Goal: Information Seeking & Learning: Learn about a topic

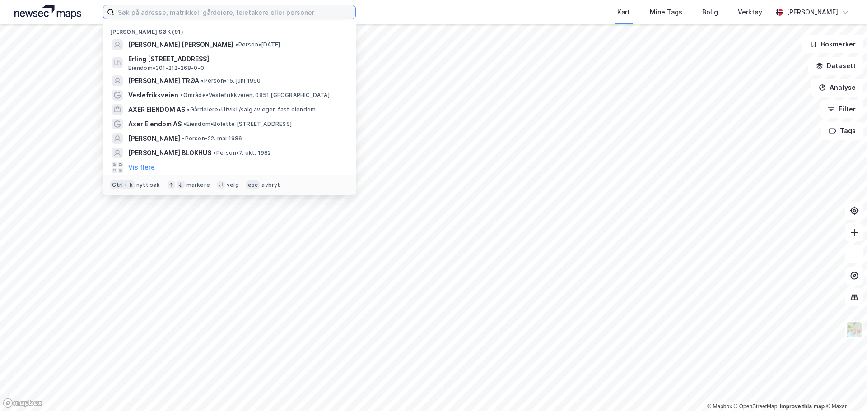
click at [184, 12] on input at bounding box center [234, 12] width 241 height 14
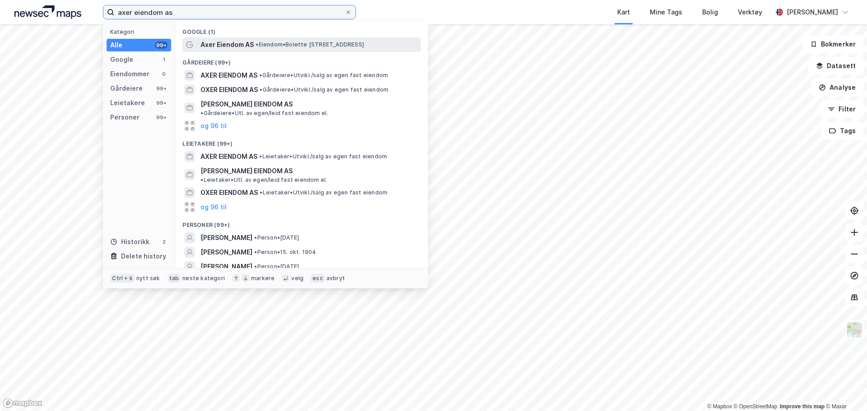
type input "axer eiendom as"
click at [254, 42] on div "Axer Eiendom AS • Eiendom • [STREET_ADDRESS]" at bounding box center [310, 44] width 219 height 11
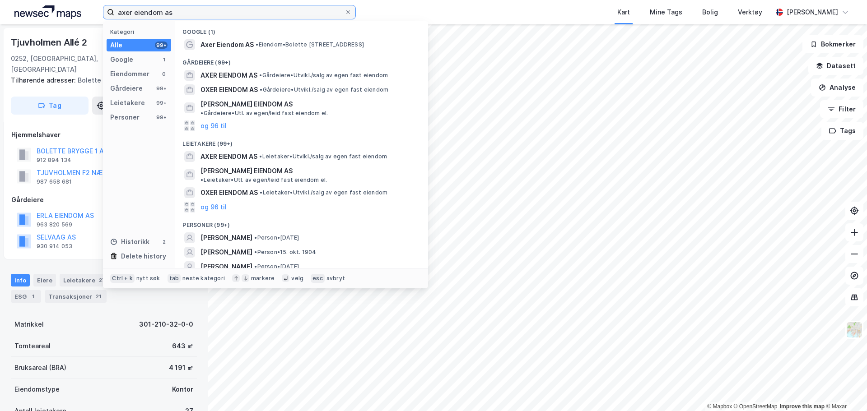
click at [202, 17] on input "axer eiendom as" at bounding box center [229, 12] width 230 height 14
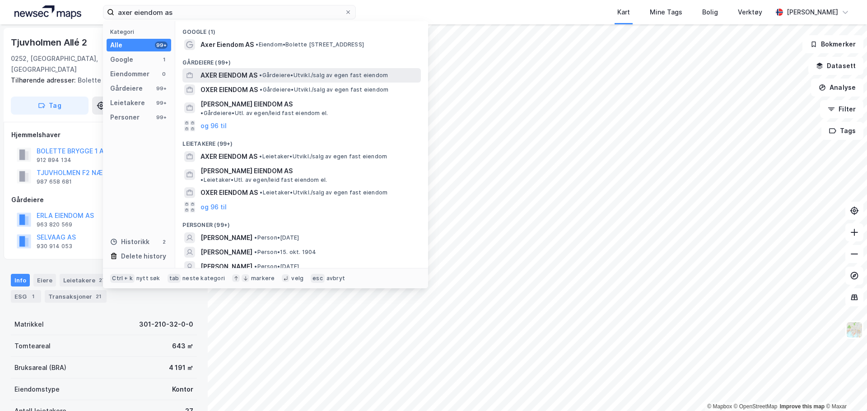
click at [245, 74] on span "AXER EIENDOM AS" at bounding box center [229, 75] width 57 height 11
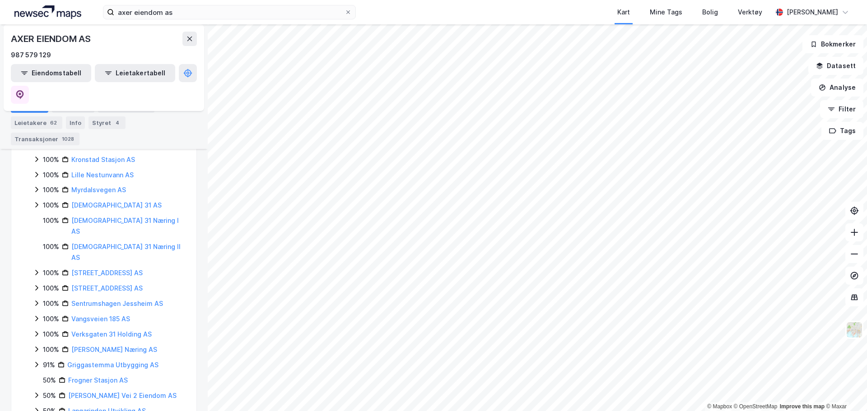
scroll to position [415, 0]
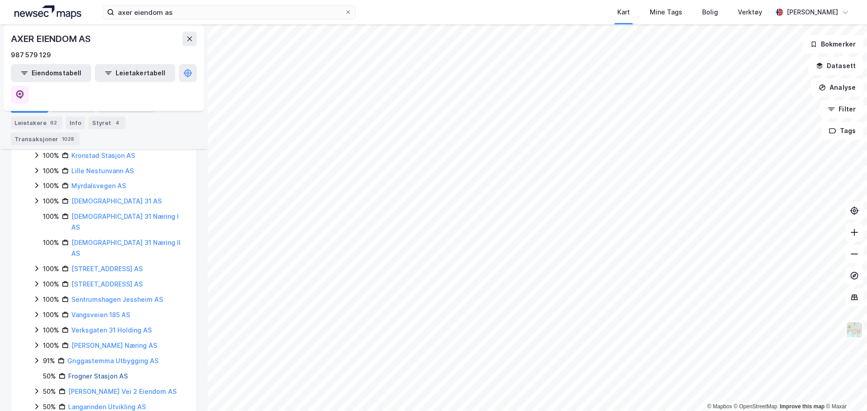
click at [110, 373] on link "Frogner Stasjon AS" at bounding box center [98, 377] width 60 height 8
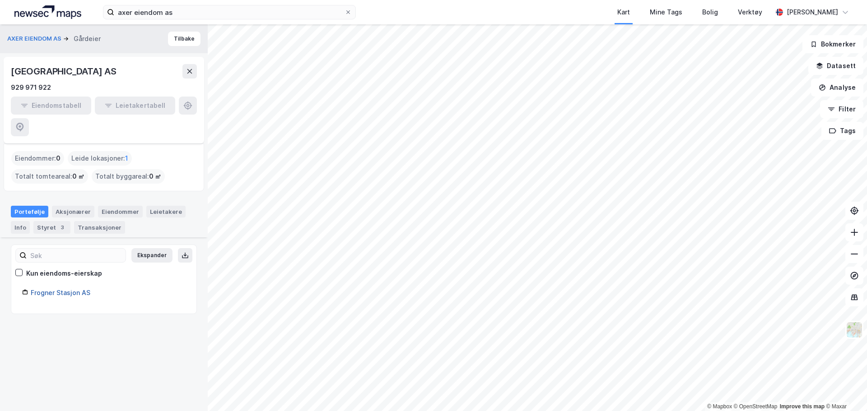
click at [64, 289] on link "Frogner Stasjon AS" at bounding box center [61, 293] width 60 height 8
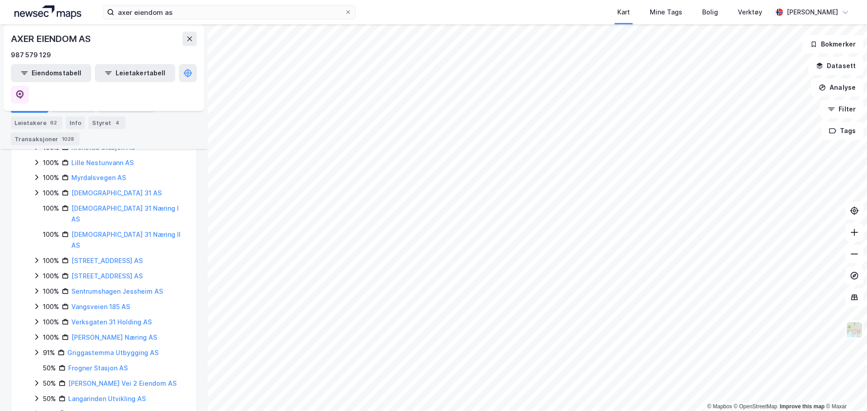
scroll to position [424, 0]
click at [37, 379] on icon at bounding box center [36, 382] width 7 height 7
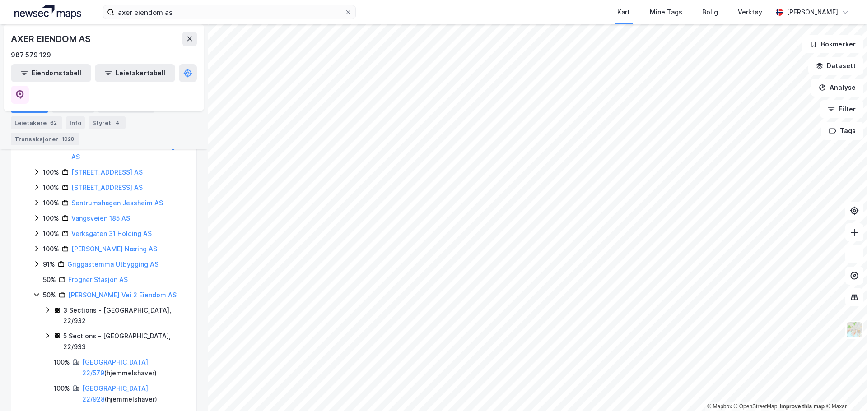
scroll to position [513, 0]
click at [35, 290] on icon at bounding box center [36, 293] width 7 height 7
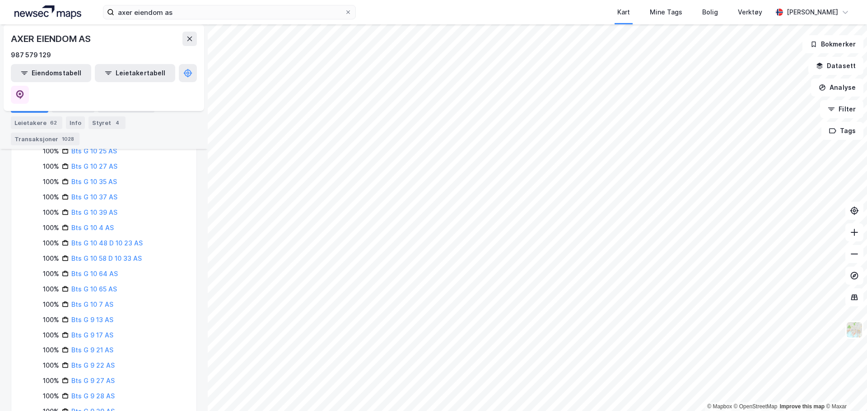
scroll to position [1533, 0]
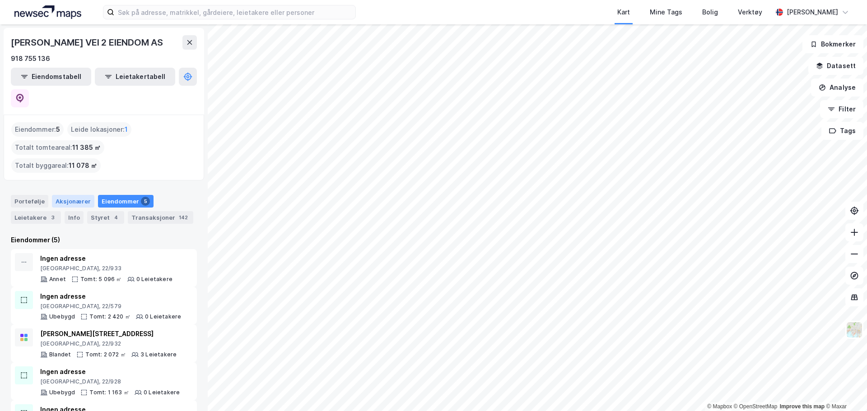
click at [66, 195] on div "Aksjonærer" at bounding box center [73, 201] width 42 height 13
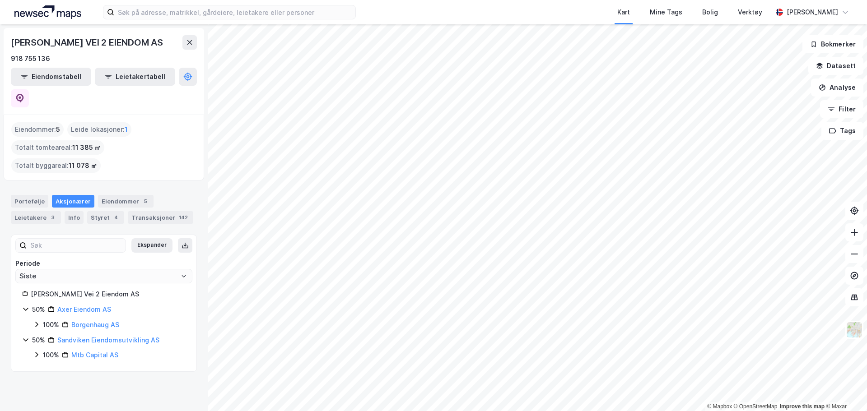
click at [26, 336] on icon at bounding box center [25, 339] width 7 height 7
click at [42, 350] on div "100% Mtb Capital AS" at bounding box center [109, 355] width 153 height 11
click at [856, 255] on icon at bounding box center [854, 254] width 9 height 9
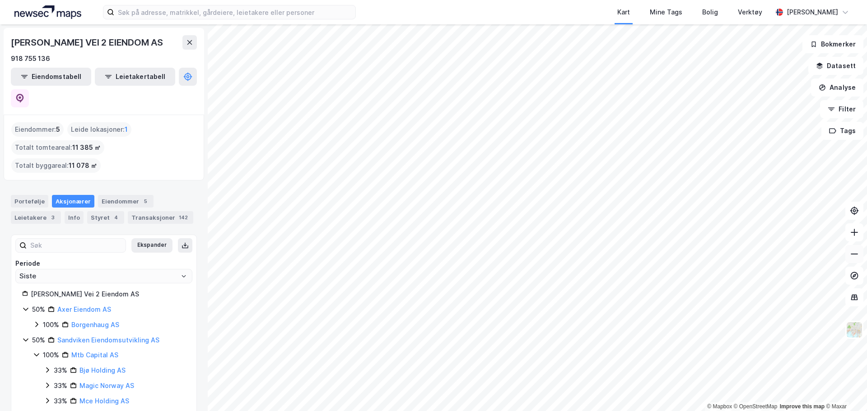
click at [856, 255] on icon at bounding box center [854, 254] width 9 height 9
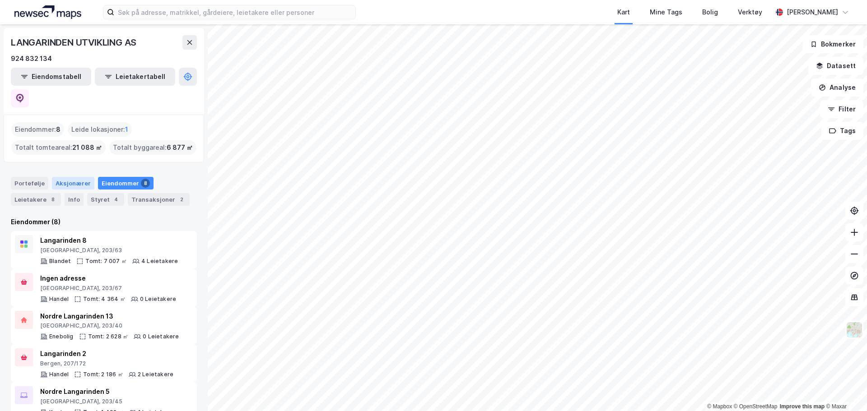
click at [62, 177] on div "Aksjonærer" at bounding box center [73, 183] width 42 height 13
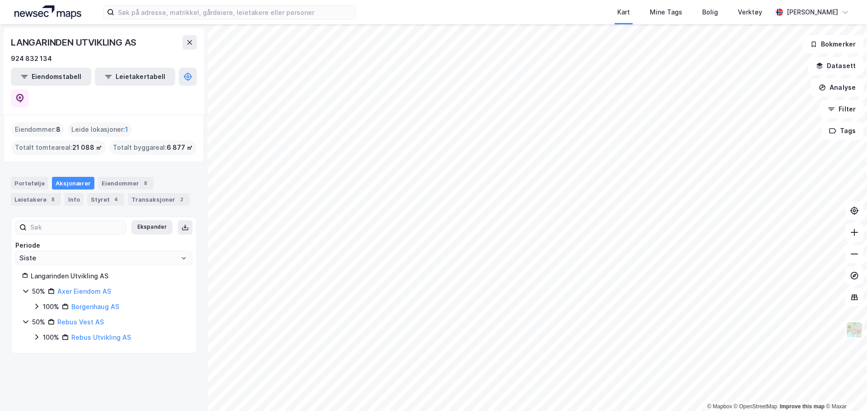
click at [26, 318] on icon at bounding box center [25, 321] width 7 height 7
click at [26, 319] on icon at bounding box center [25, 321] width 3 height 5
click at [857, 251] on icon at bounding box center [854, 254] width 9 height 9
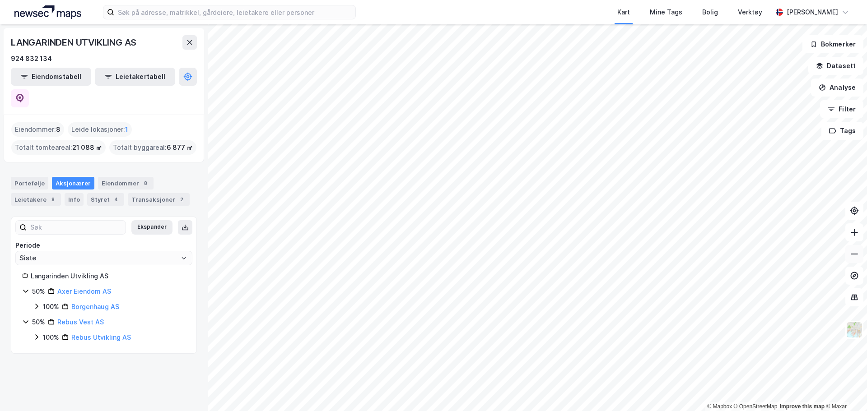
click at [857, 251] on icon at bounding box center [854, 254] width 9 height 9
click at [852, 258] on icon at bounding box center [854, 254] width 9 height 9
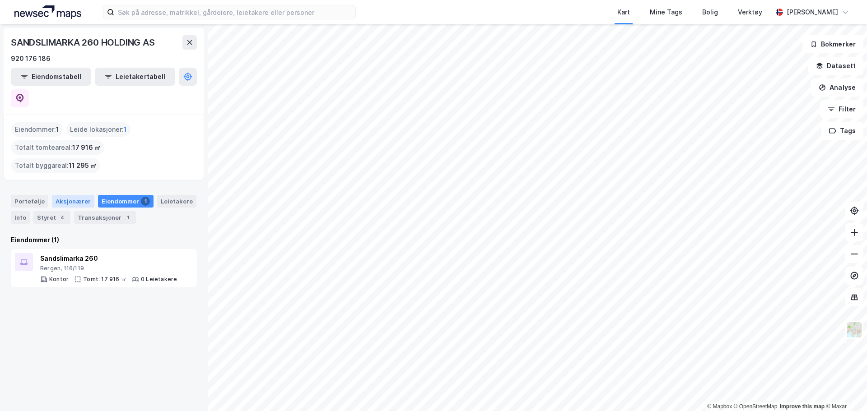
click at [72, 195] on div "Aksjonærer" at bounding box center [73, 201] width 42 height 13
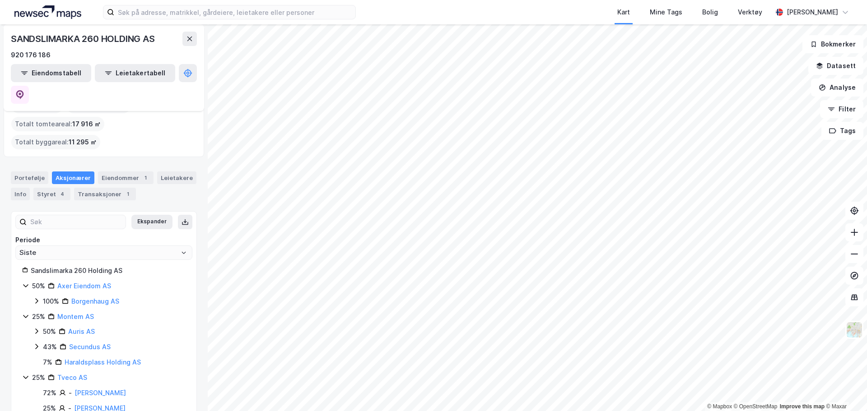
scroll to position [24, 0]
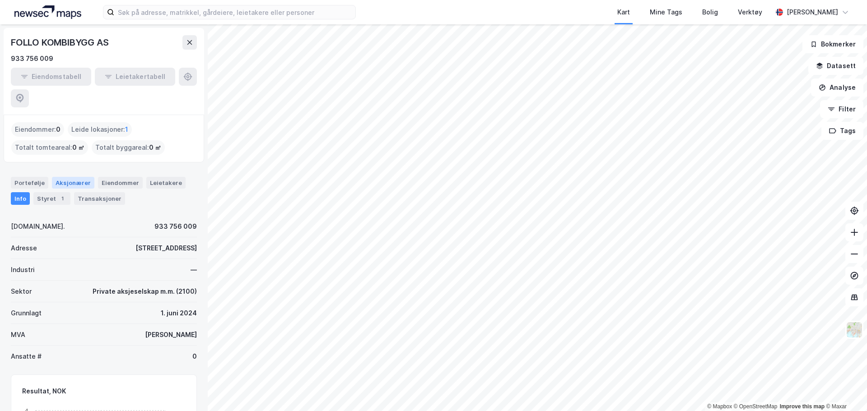
click at [72, 177] on div "Aksjonærer" at bounding box center [73, 183] width 42 height 12
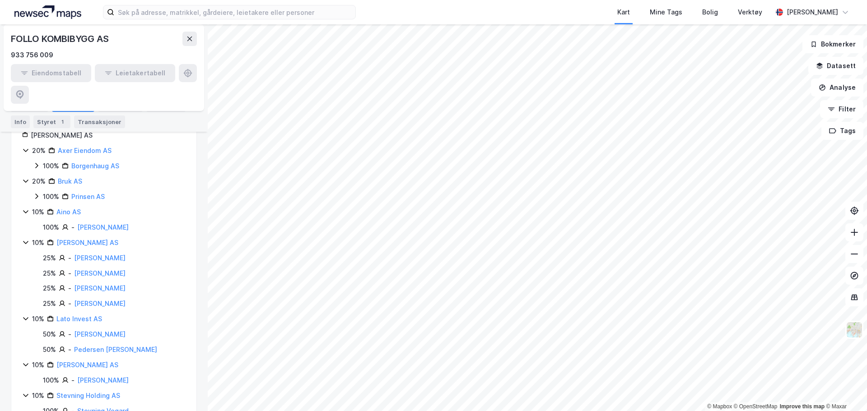
scroll to position [161, 0]
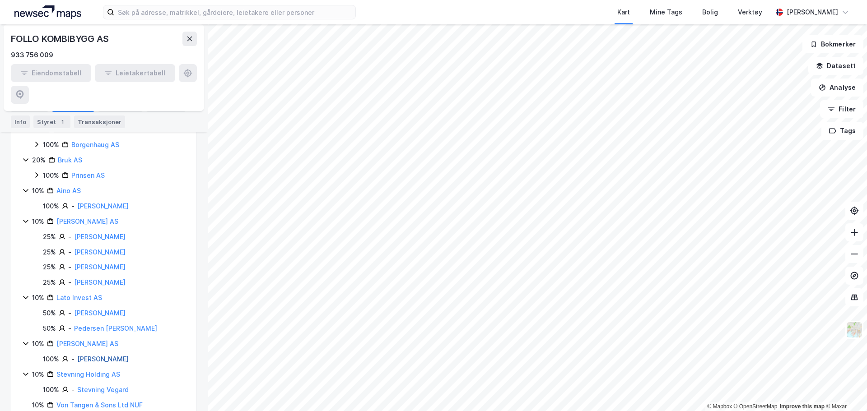
click at [112, 355] on link "Olaisen Maria" at bounding box center [102, 359] width 51 height 8
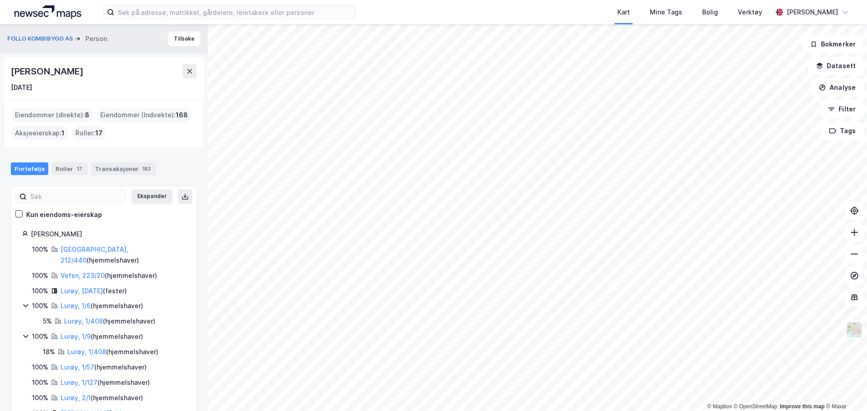
click at [71, 121] on div "Eiendommer (direkte) : 8" at bounding box center [52, 115] width 82 height 14
click at [84, 134] on div "Roller : 17" at bounding box center [89, 133] width 34 height 14
click at [41, 131] on div "Aksjeeierskap : 1" at bounding box center [39, 133] width 57 height 14
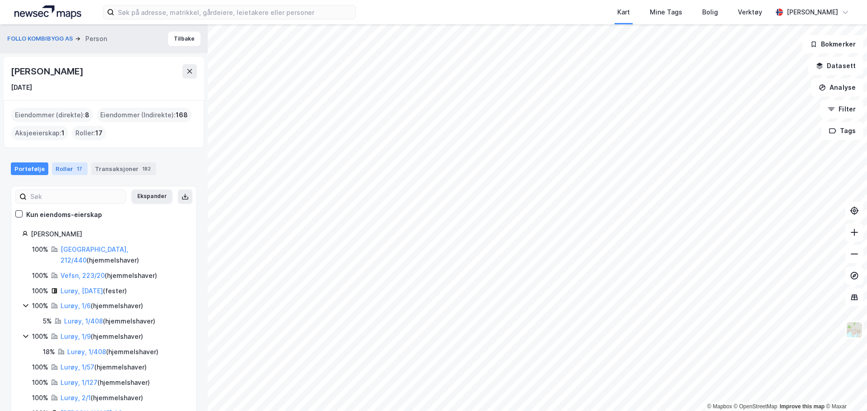
click at [78, 167] on div "17" at bounding box center [79, 168] width 9 height 9
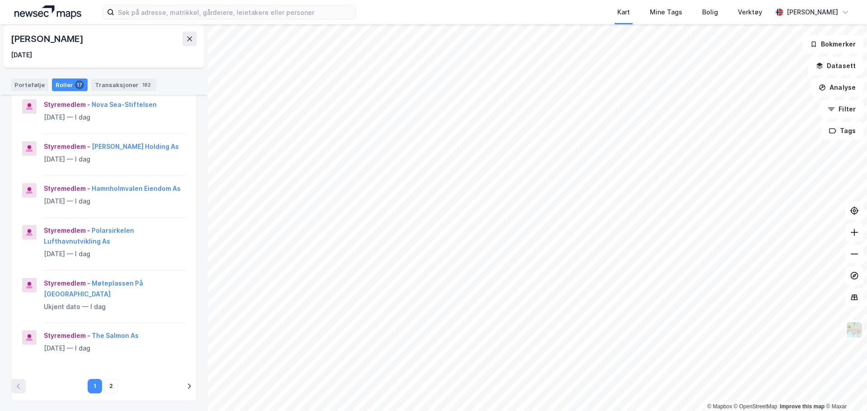
scroll to position [299, 0]
click at [104, 379] on button "2" at bounding box center [111, 386] width 14 height 14
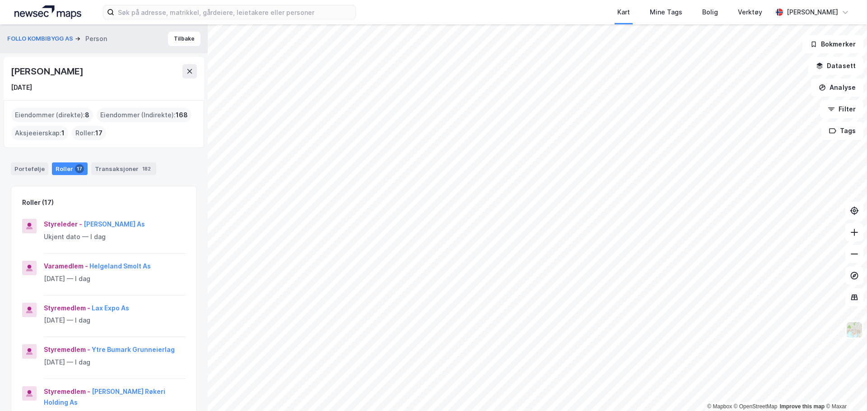
scroll to position [0, 0]
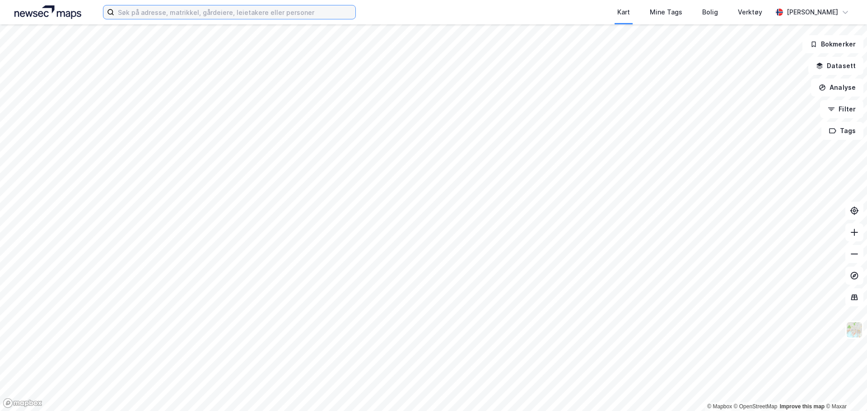
click at [147, 18] on input at bounding box center [234, 12] width 241 height 14
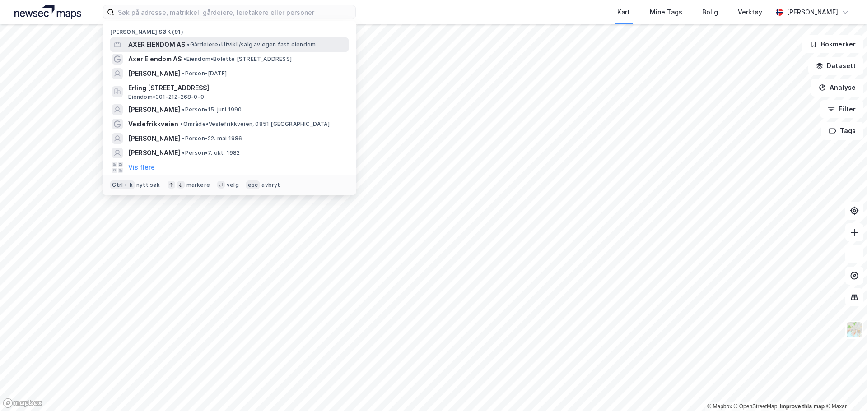
click at [176, 45] on span "AXER EIENDOM AS" at bounding box center [156, 44] width 57 height 11
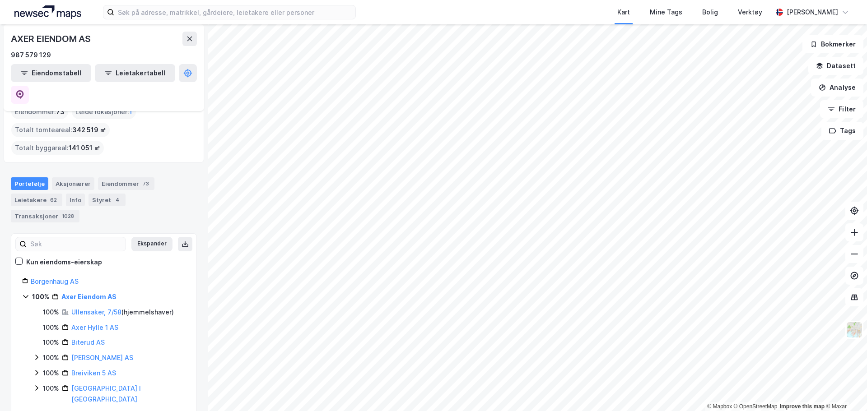
scroll to position [18, 0]
click at [91, 411] on link "Brugata 50/56 AS" at bounding box center [98, 415] width 54 height 8
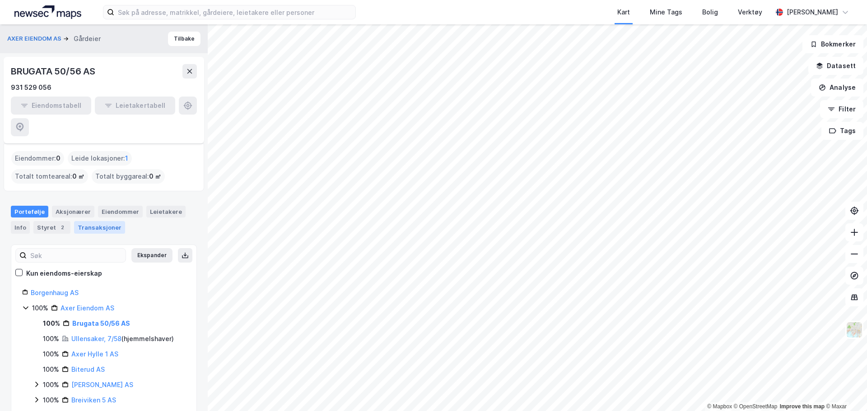
click at [96, 221] on div "Transaksjoner" at bounding box center [99, 227] width 51 height 13
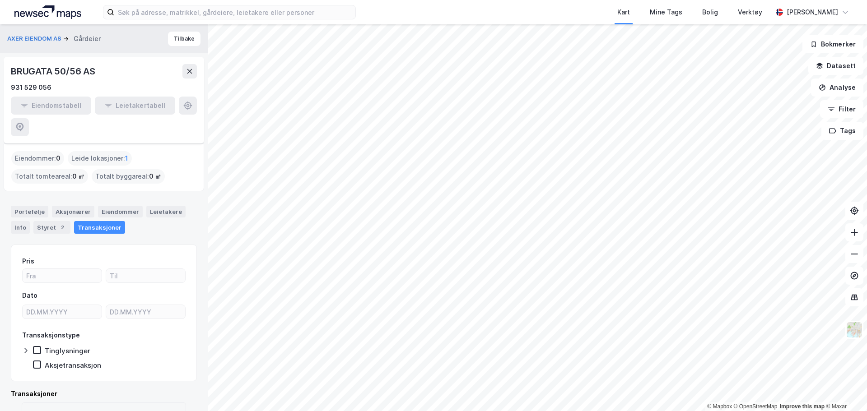
scroll to position [21, 0]
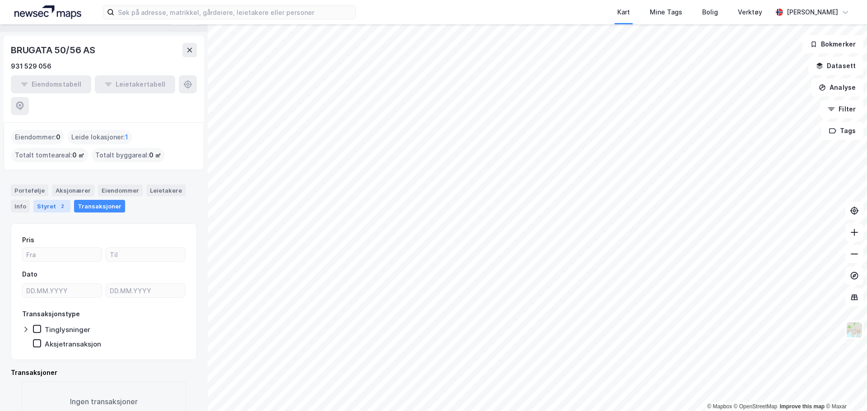
click at [47, 200] on div "Styret 2" at bounding box center [51, 206] width 37 height 13
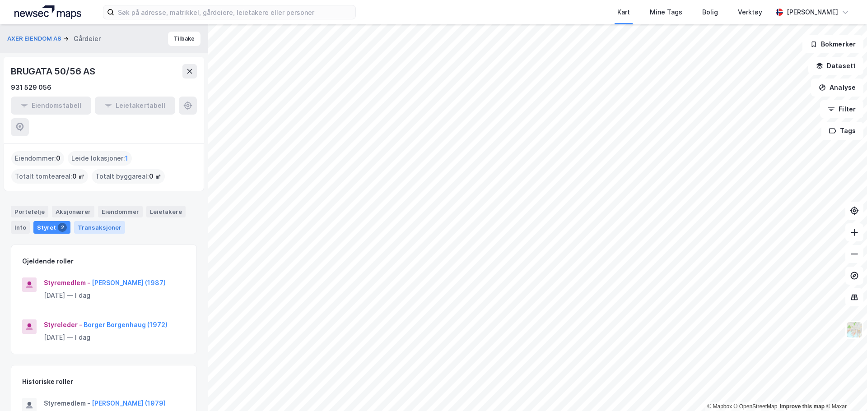
click at [94, 221] on div "Transaksjoner" at bounding box center [99, 227] width 51 height 13
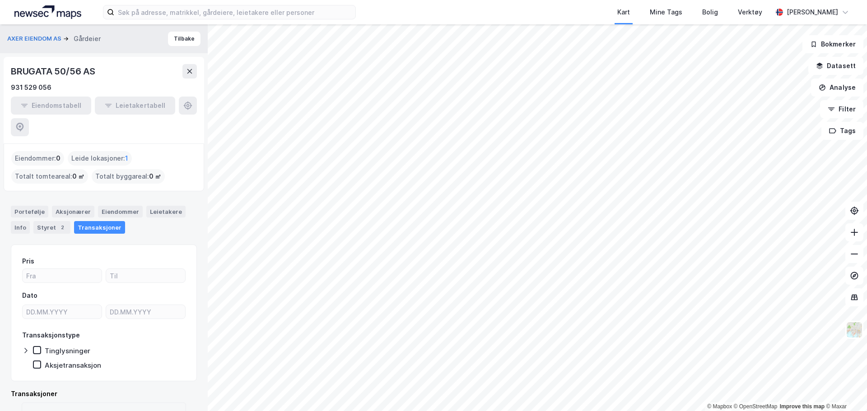
click at [41, 361] on div "Aksjetransaksjon" at bounding box center [67, 365] width 68 height 9
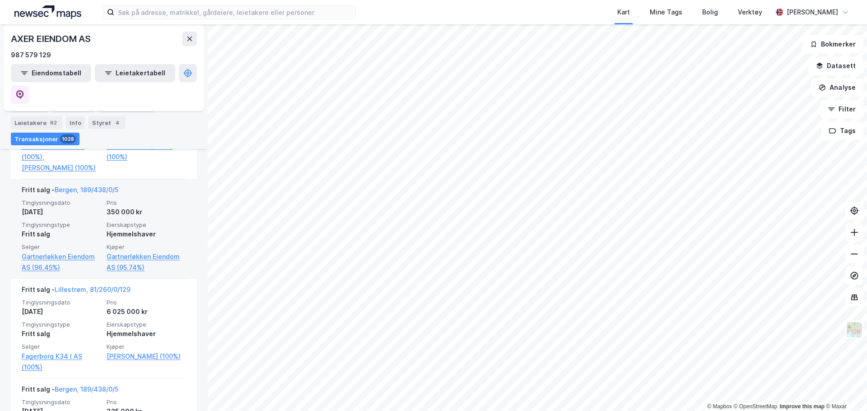
scroll to position [862, 0]
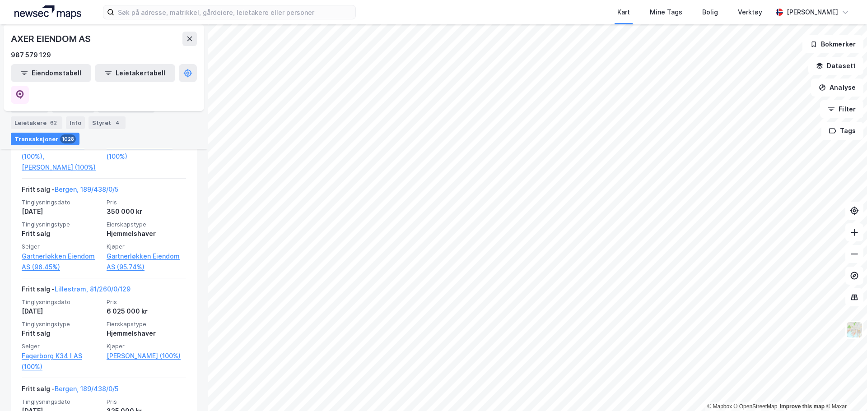
click at [107, 113] on div "Portefølje Aksjonærer Eiendommer 73 Leietakere 62 Info Styret 4 Transaksjoner 1…" at bounding box center [104, 122] width 186 height 45
click at [113, 108] on div "Eiendommer 73" at bounding box center [126, 106] width 56 height 13
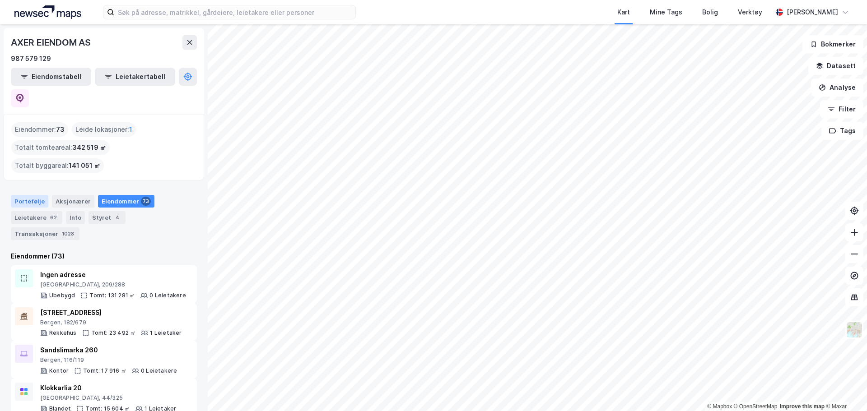
click at [35, 195] on div "Portefølje" at bounding box center [29, 201] width 37 height 13
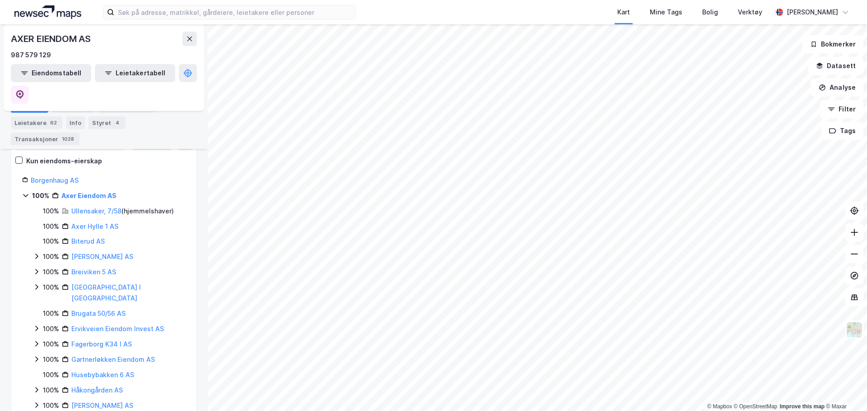
scroll to position [116, 0]
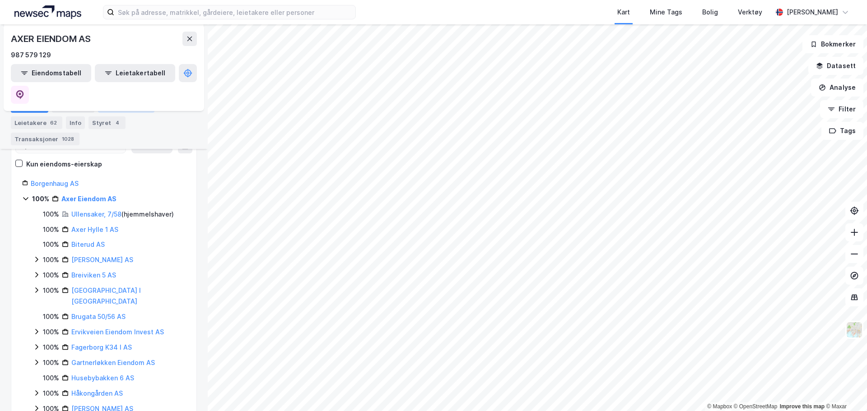
click at [126, 106] on div "Eiendommer 73" at bounding box center [126, 106] width 56 height 13
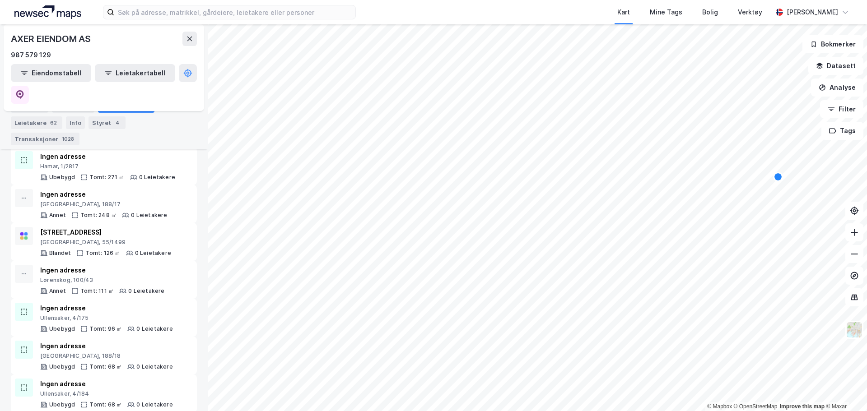
scroll to position [2609, 0]
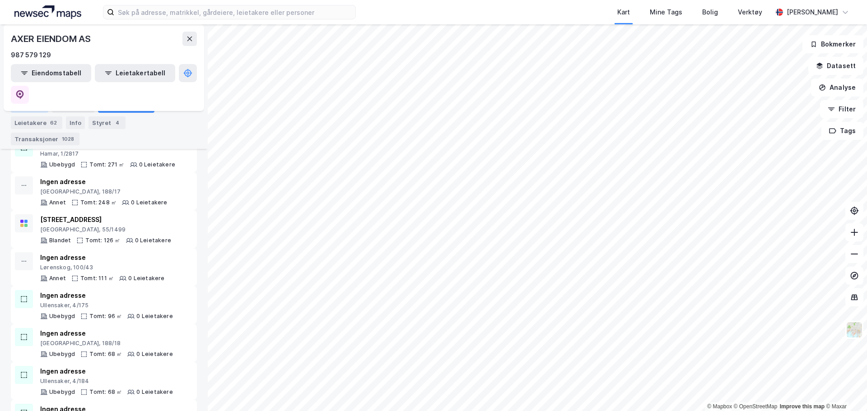
click at [34, 106] on div "Portefølje" at bounding box center [29, 106] width 37 height 13
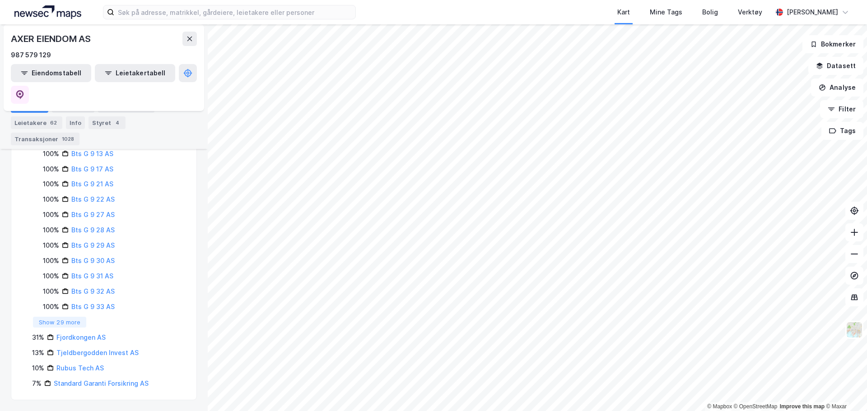
scroll to position [1533, 0]
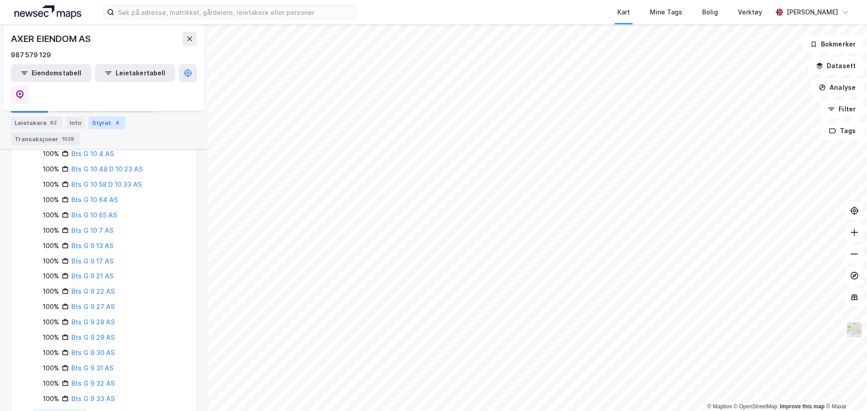
click at [113, 121] on div "4" at bounding box center [117, 122] width 9 height 9
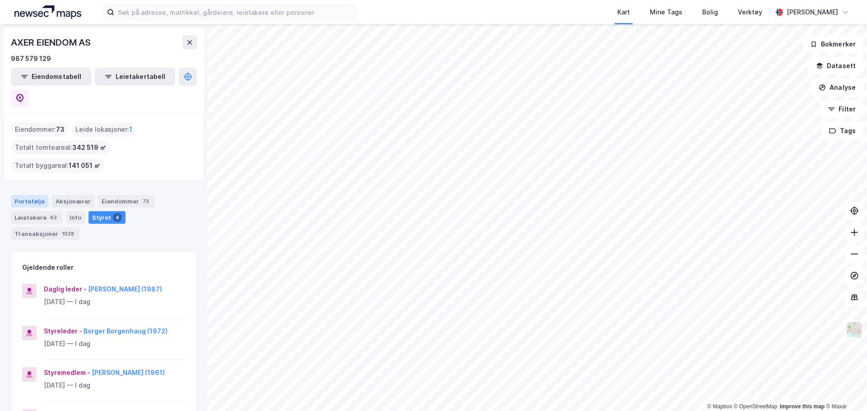
click at [29, 195] on div "Portefølje" at bounding box center [29, 201] width 37 height 13
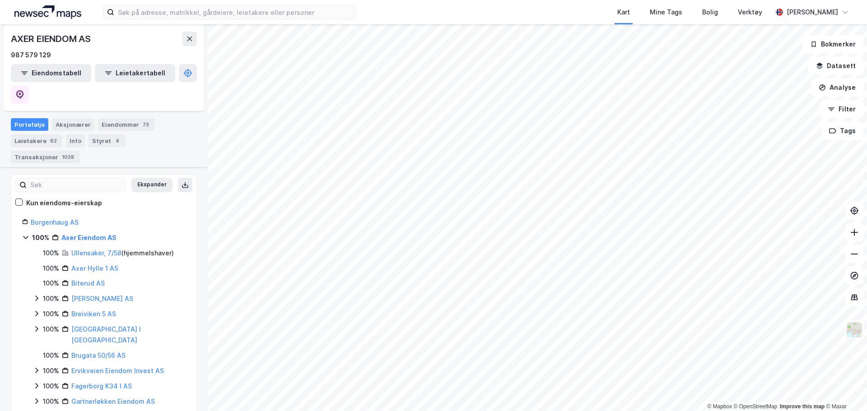
scroll to position [77, 0]
click at [36, 294] on icon at bounding box center [36, 297] width 7 height 7
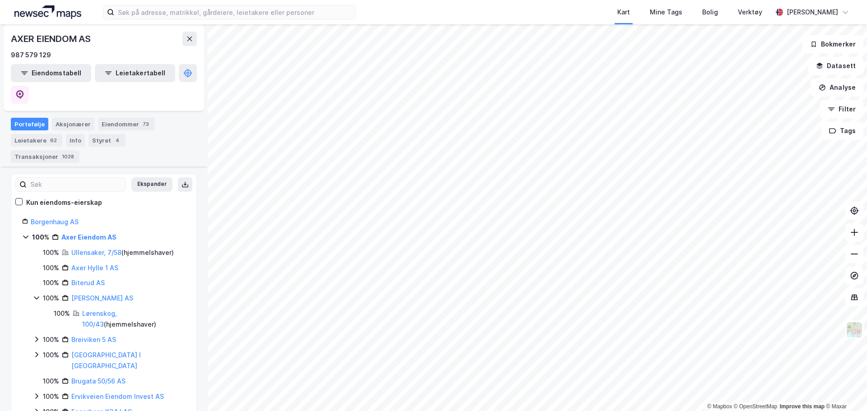
click at [34, 336] on icon at bounding box center [36, 339] width 7 height 7
click at [37, 404] on icon at bounding box center [36, 407] width 7 height 7
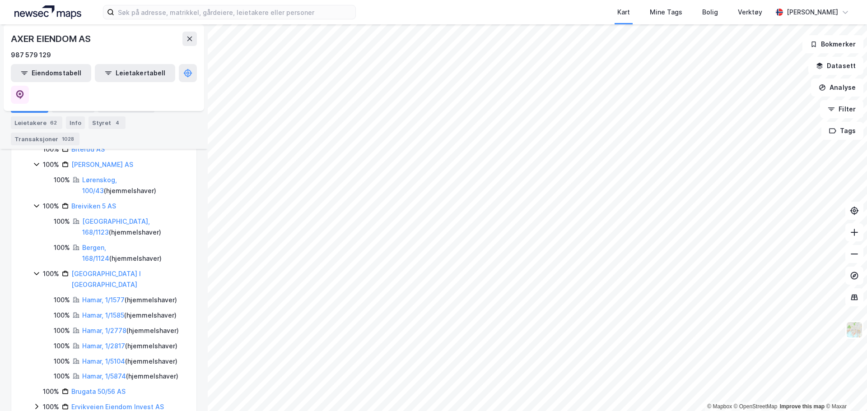
scroll to position [212, 0]
click at [35, 402] on icon at bounding box center [36, 405] width 7 height 7
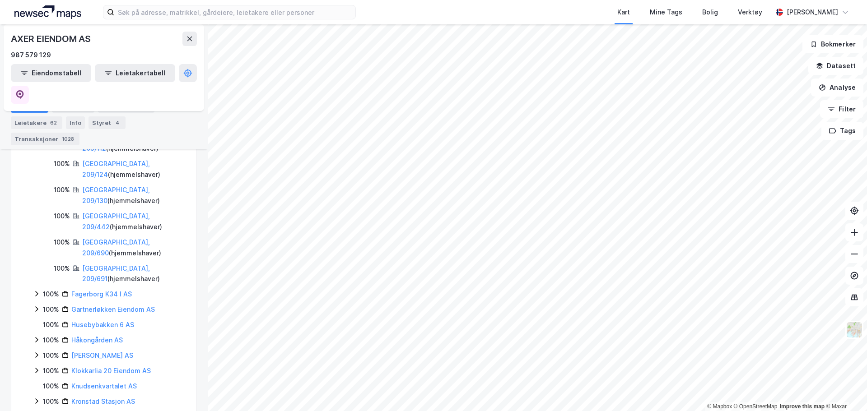
scroll to position [522, 0]
click at [33, 290] on icon at bounding box center [36, 293] width 7 height 7
click at [39, 322] on icon at bounding box center [36, 325] width 7 height 7
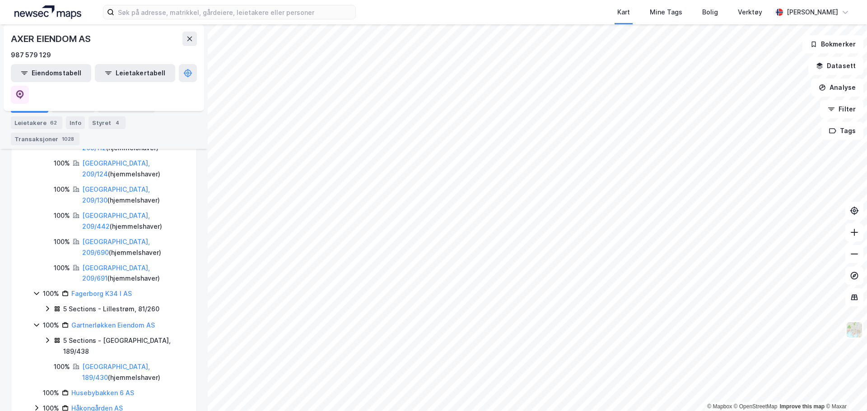
scroll to position [615, 0]
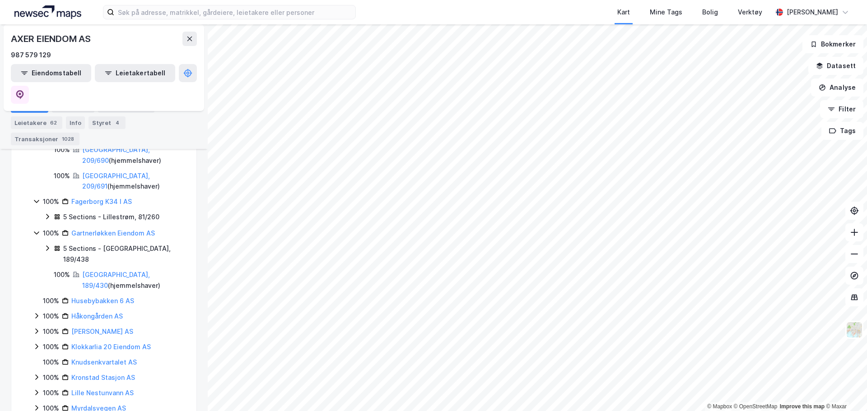
click at [37, 313] on icon at bounding box center [36, 316] width 7 height 7
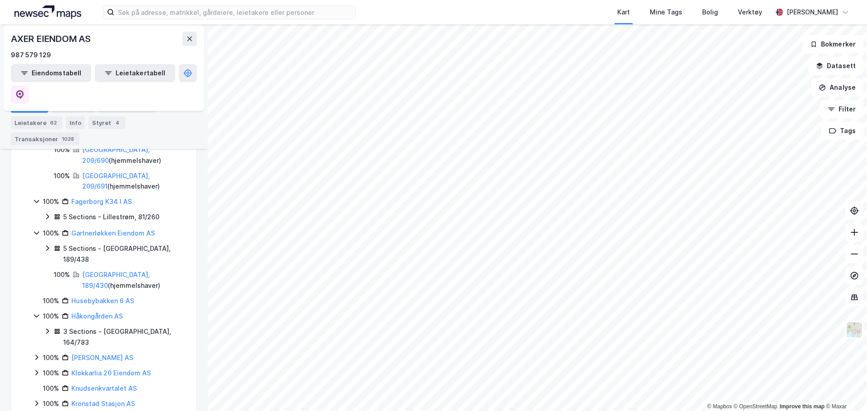
click at [35, 354] on icon at bounding box center [36, 357] width 7 height 7
click at [37, 356] on icon at bounding box center [36, 357] width 5 height 3
click at [39, 369] on icon at bounding box center [36, 372] width 7 height 7
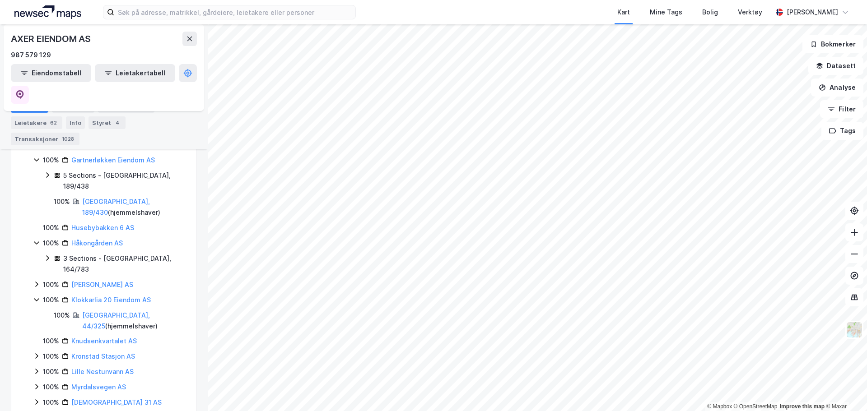
scroll to position [688, 0]
click at [36, 352] on icon at bounding box center [36, 355] width 7 height 7
click at [37, 394] on icon at bounding box center [36, 397] width 7 height 7
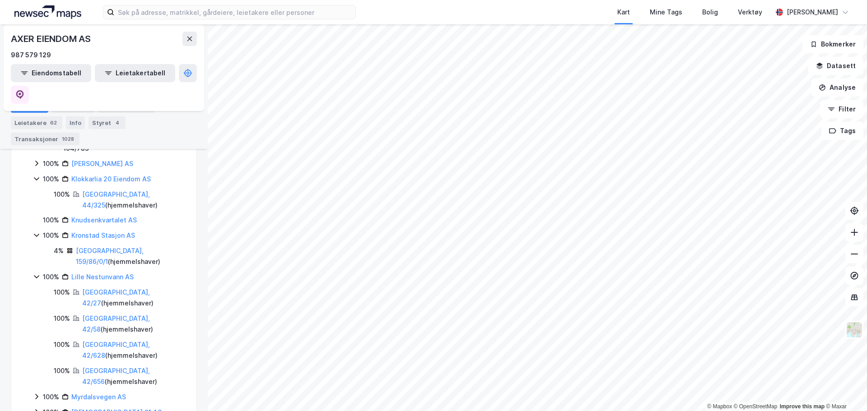
scroll to position [809, 0]
click at [37, 393] on icon at bounding box center [36, 396] width 7 height 7
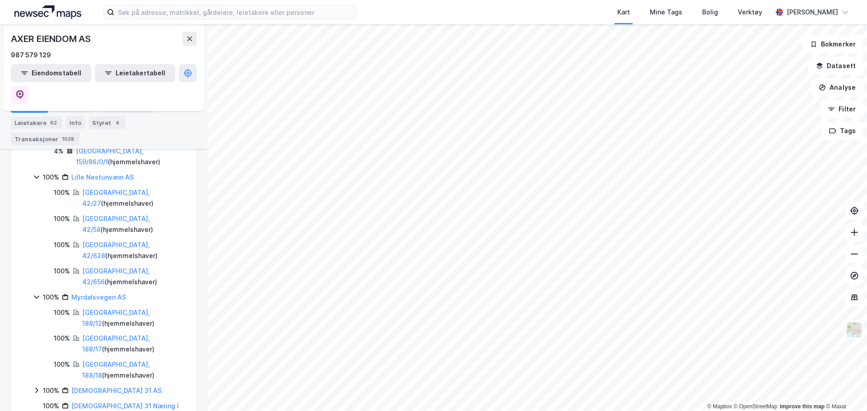
scroll to position [909, 0]
click at [36, 387] on icon at bounding box center [36, 389] width 3 height 5
click at [36, 387] on icon at bounding box center [36, 390] width 7 height 7
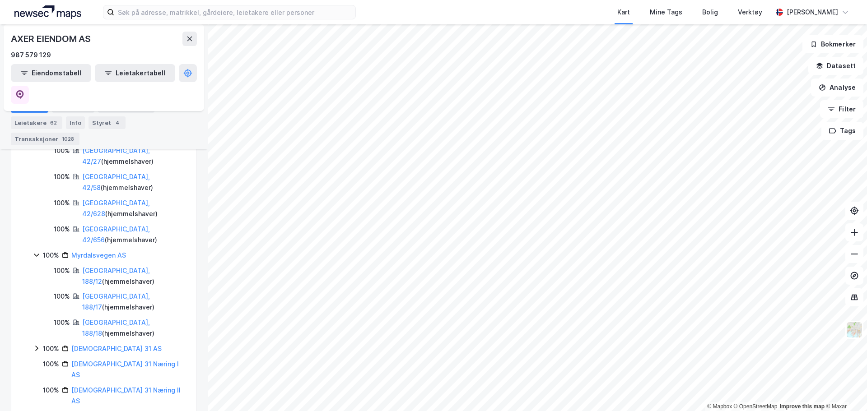
scroll to position [957, 0]
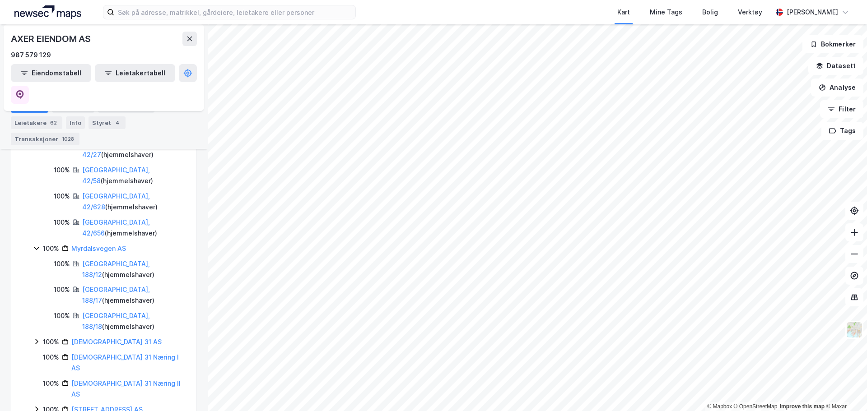
click at [37, 406] on icon at bounding box center [36, 409] width 7 height 7
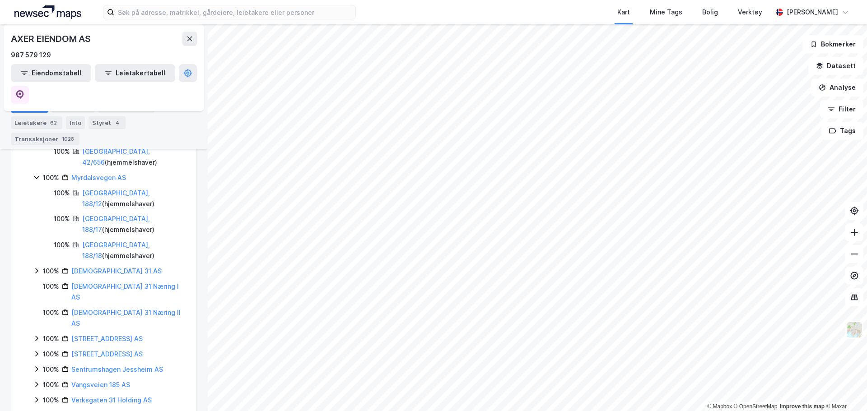
scroll to position [1029, 0]
click at [34, 411] on icon at bounding box center [36, 414] width 7 height 7
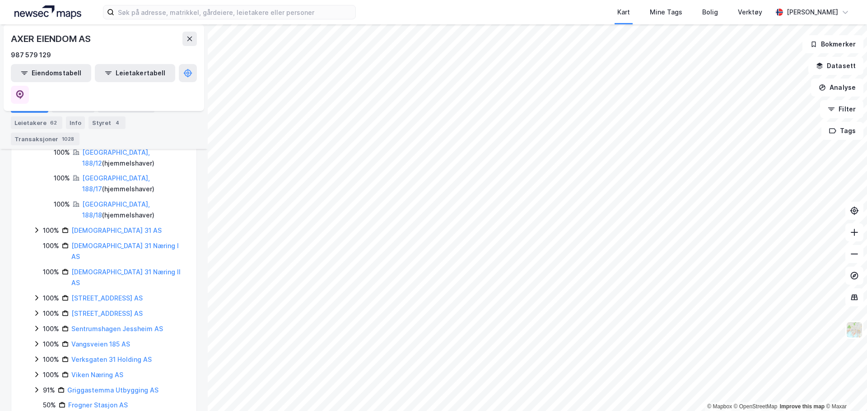
scroll to position [1070, 0]
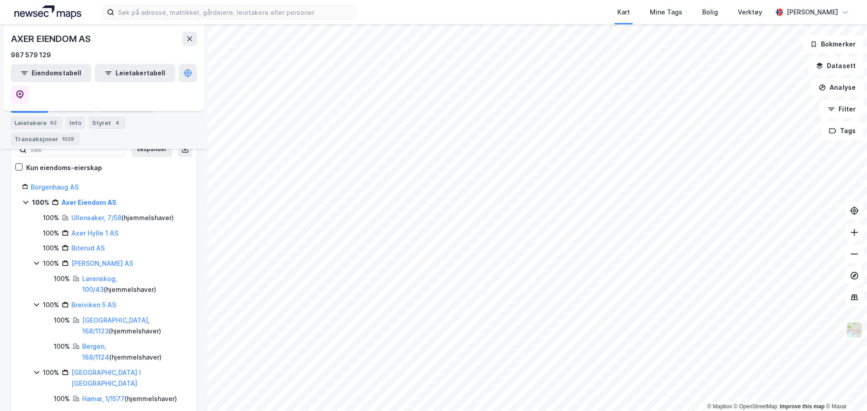
scroll to position [112, 0]
click at [111, 107] on div "Eiendommer 73" at bounding box center [126, 106] width 56 height 13
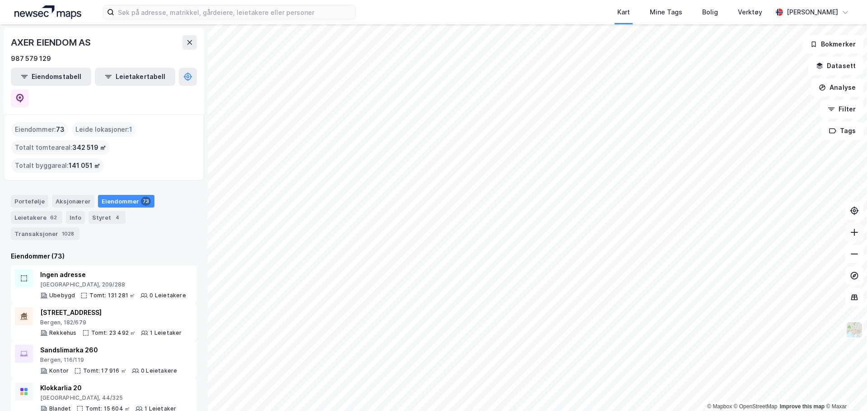
click at [855, 236] on icon at bounding box center [854, 232] width 9 height 9
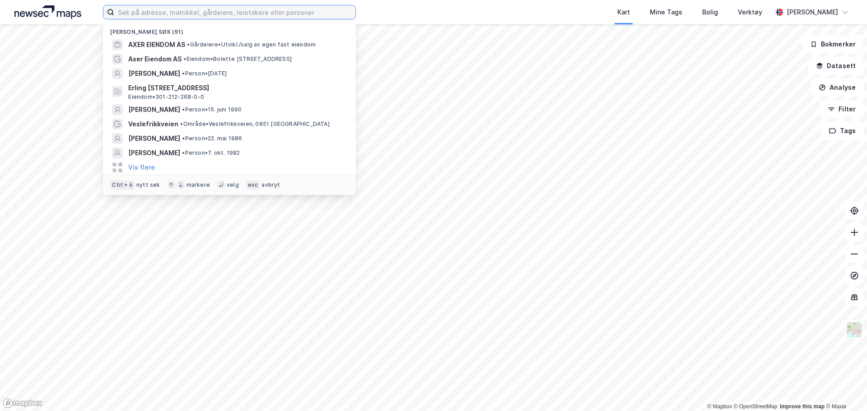
click at [173, 9] on input at bounding box center [234, 12] width 241 height 14
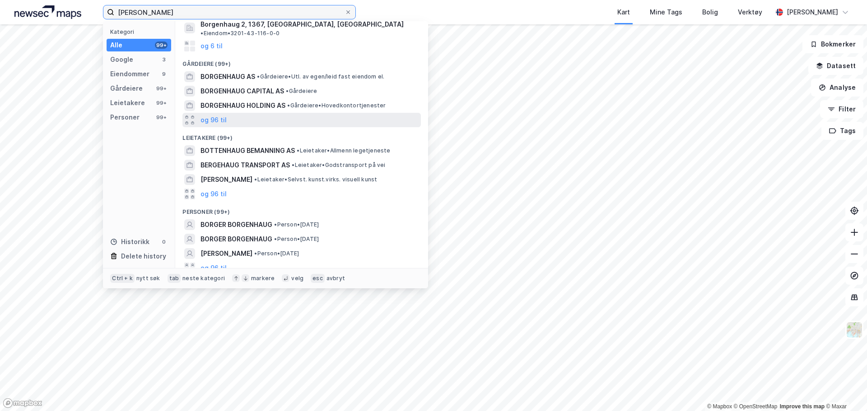
scroll to position [116, 0]
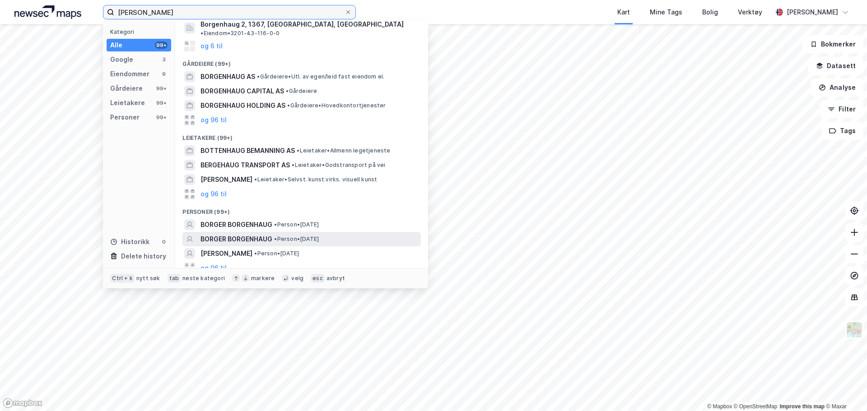
type input "[PERSON_NAME]"
click at [264, 234] on span "BORGER BORGENHAUG" at bounding box center [237, 239] width 72 height 11
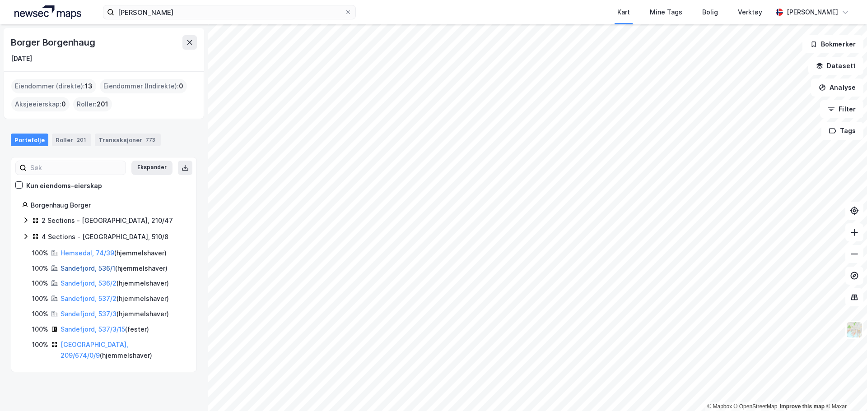
click at [107, 271] on link "Sandefjord, 536/1" at bounding box center [88, 269] width 55 height 8
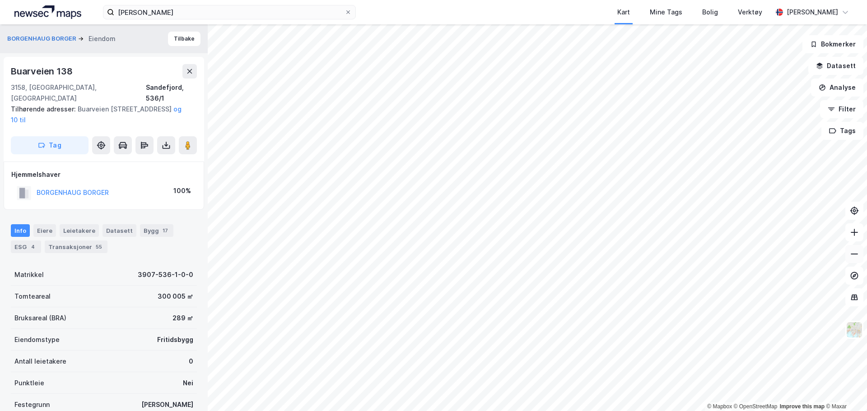
click at [849, 252] on button at bounding box center [854, 254] width 18 height 18
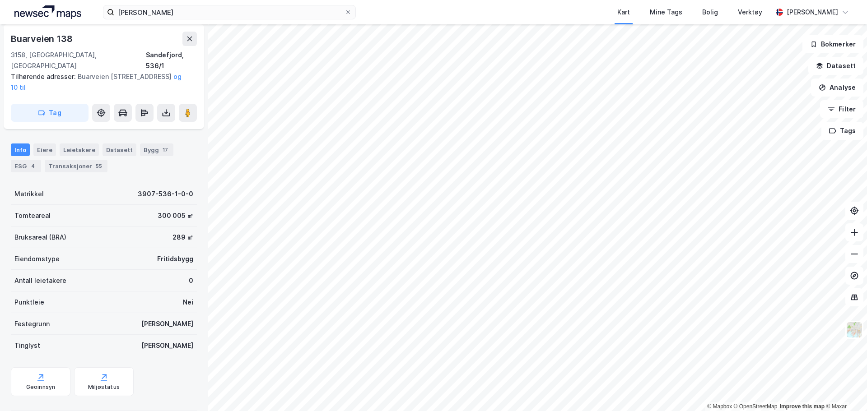
scroll to position [84, 0]
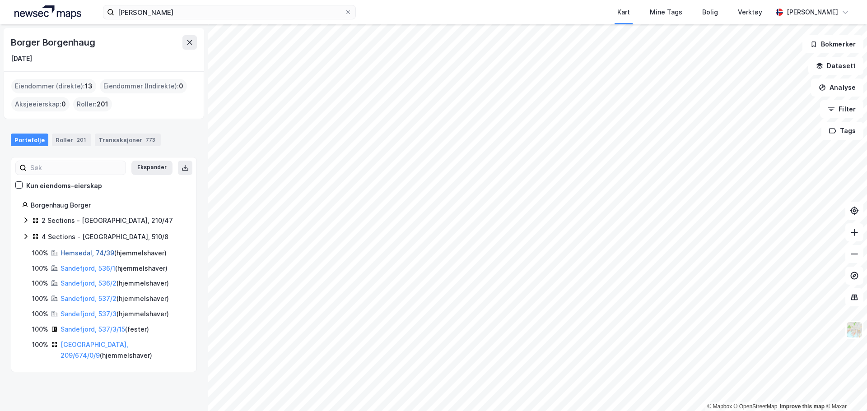
click at [91, 254] on link "Hemsedal, 74/39" at bounding box center [88, 253] width 54 height 8
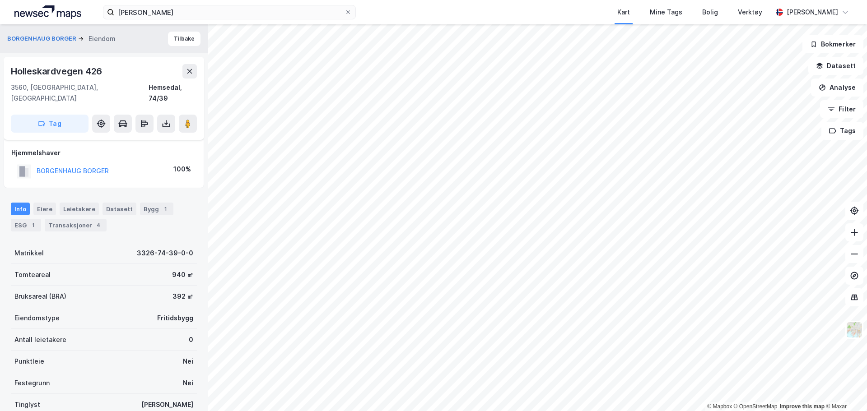
scroll to position [63, 0]
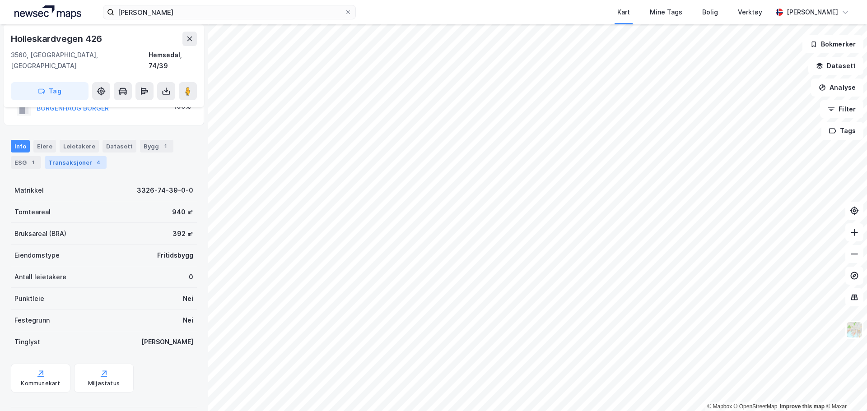
click at [80, 156] on div "Transaksjoner 4" at bounding box center [76, 162] width 62 height 13
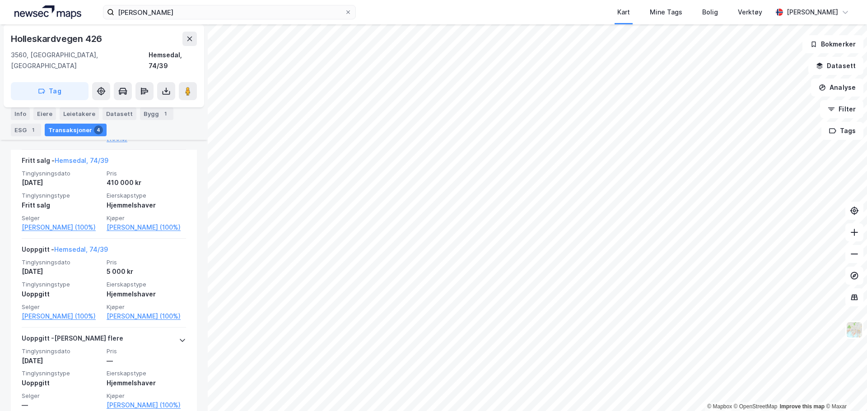
scroll to position [366, 0]
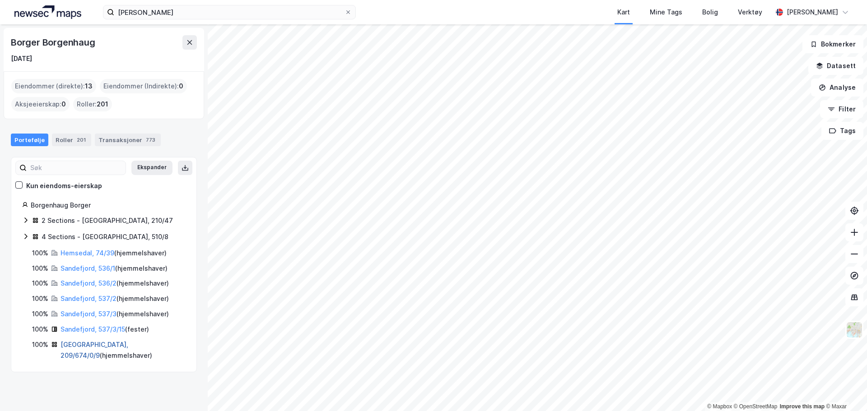
click at [104, 344] on link "Bergen, 209/674/0/9" at bounding box center [95, 350] width 68 height 19
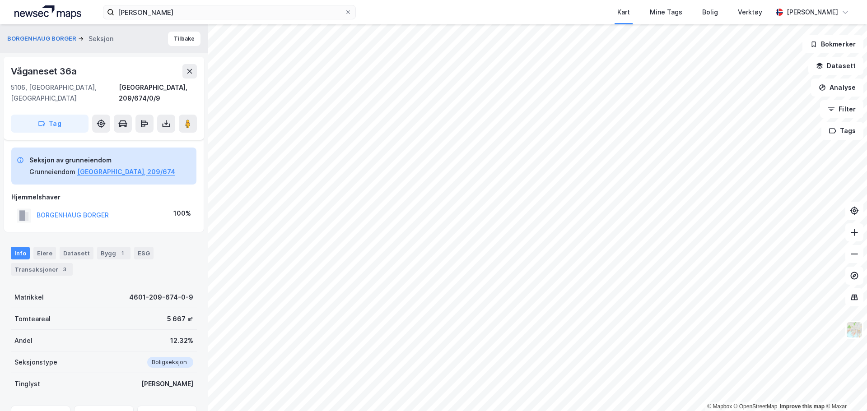
scroll to position [42, 0]
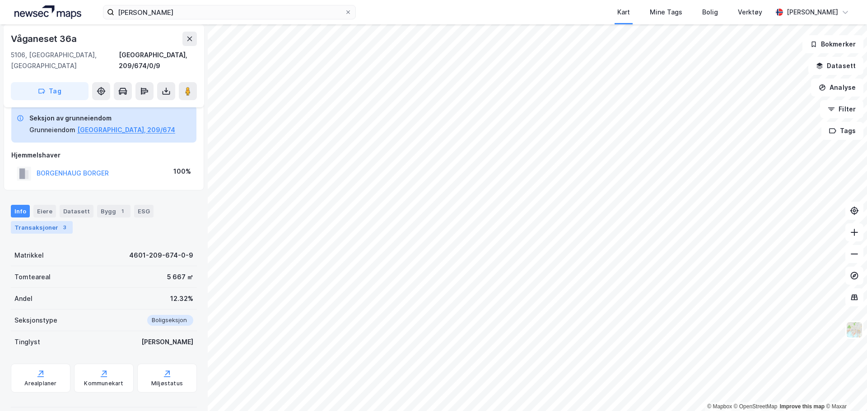
click at [56, 221] on div "Transaksjoner 3" at bounding box center [42, 227] width 62 height 13
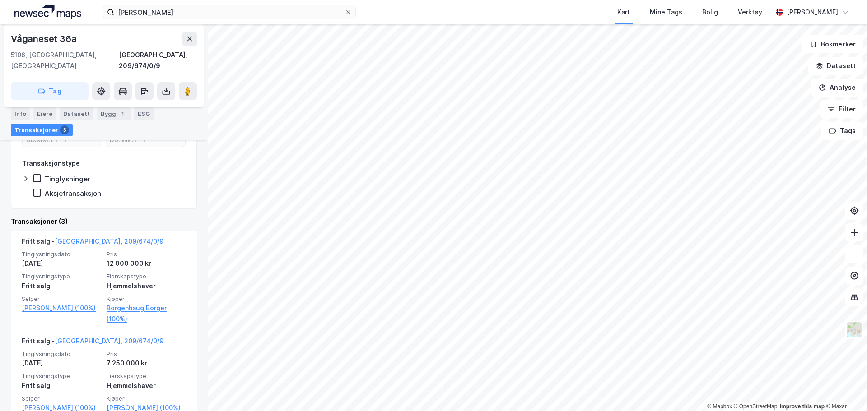
scroll to position [215, 0]
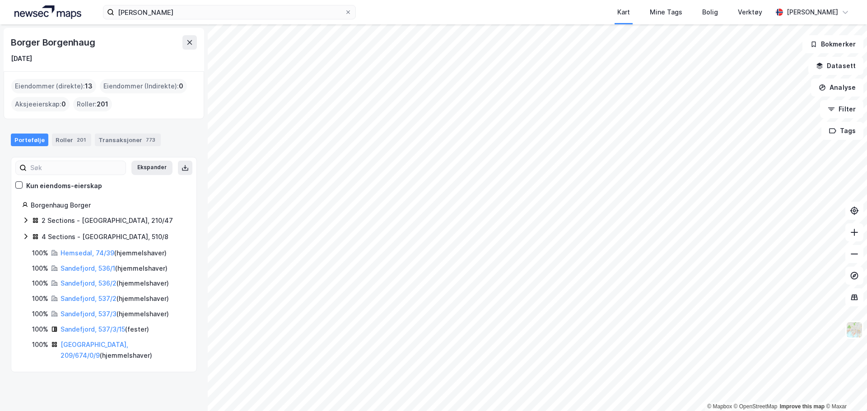
click at [30, 217] on div "2 Sections - Oslo, 210/47" at bounding box center [103, 221] width 163 height 12
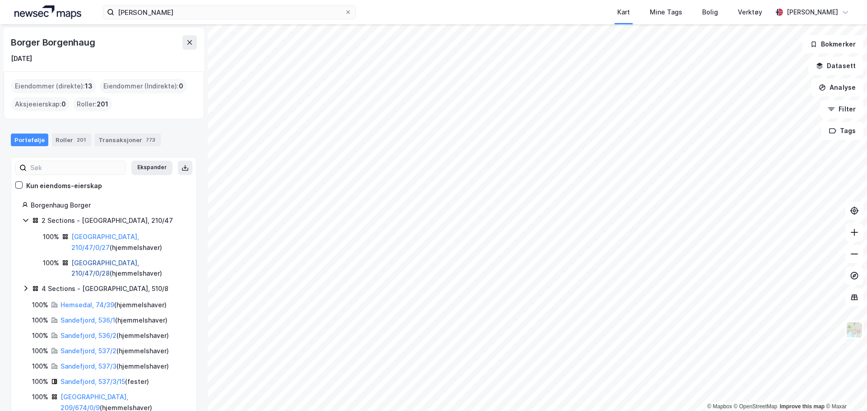
click at [108, 259] on link "Oslo, 210/47/0/28" at bounding box center [105, 268] width 68 height 19
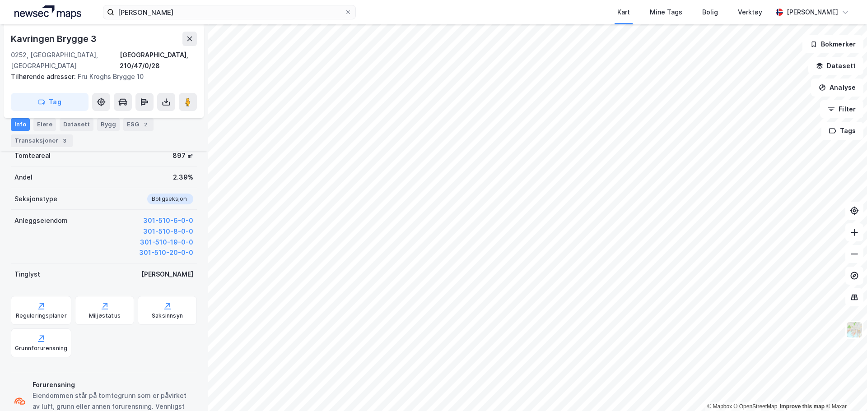
scroll to position [174, 0]
click at [44, 143] on div "Transaksjoner 3" at bounding box center [42, 141] width 62 height 13
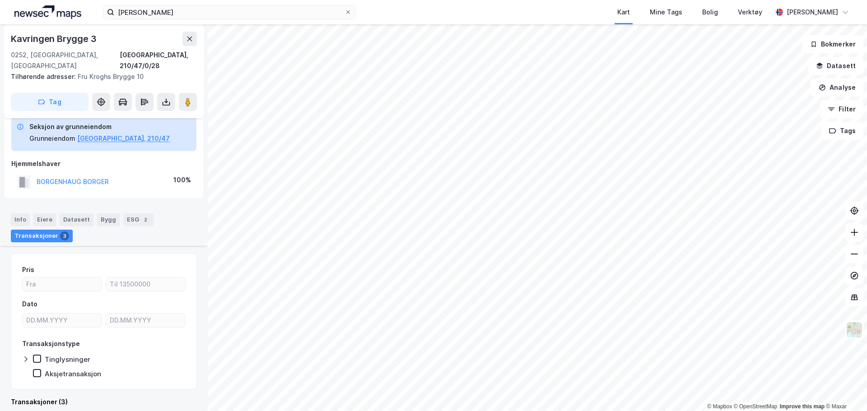
scroll to position [174, 0]
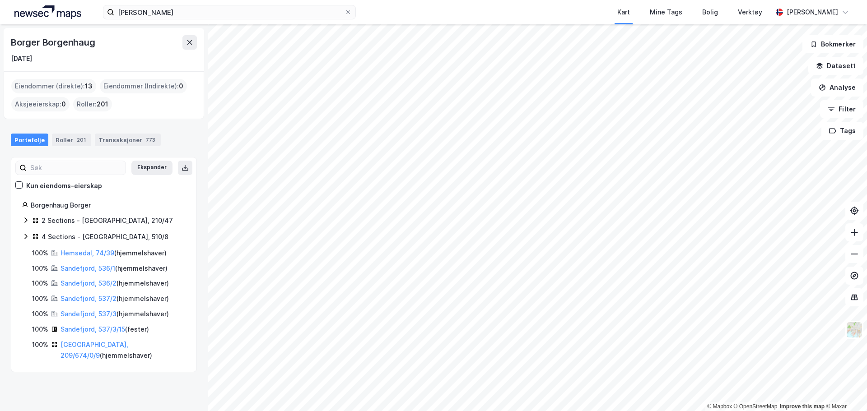
click at [28, 218] on icon at bounding box center [25, 220] width 7 height 7
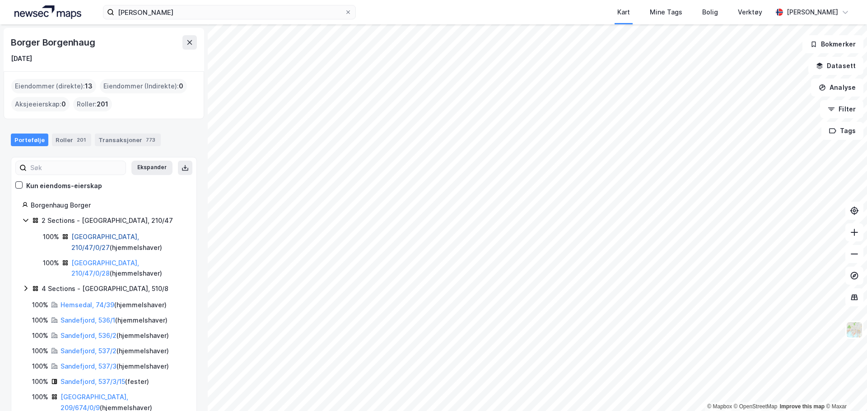
click at [97, 236] on link "Oslo, 210/47/0/27" at bounding box center [105, 242] width 68 height 19
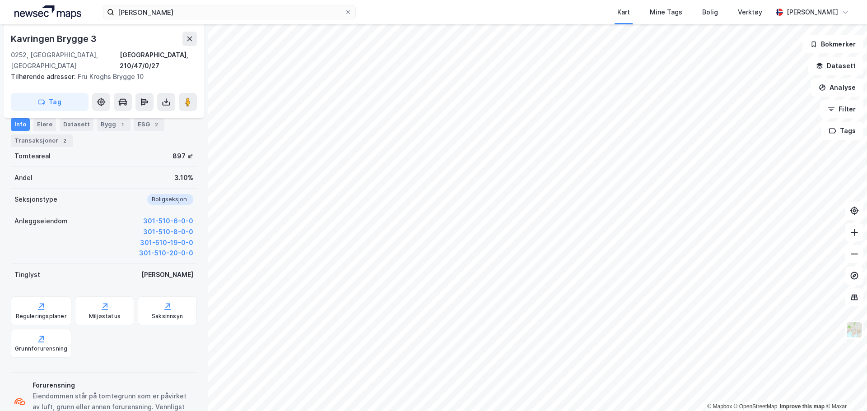
scroll to position [197, 0]
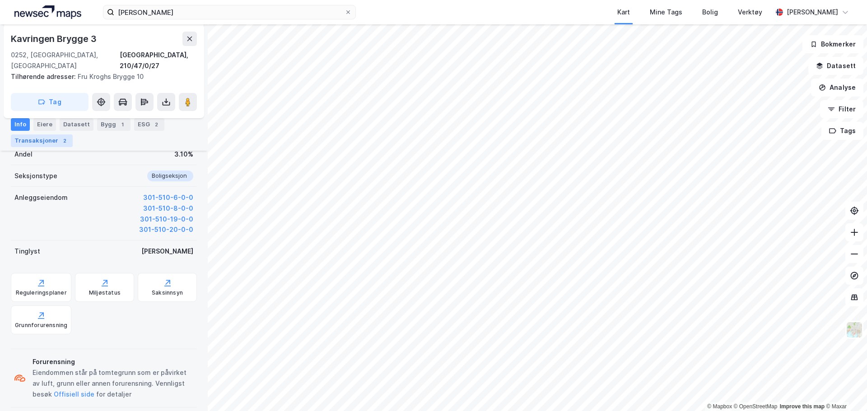
click at [51, 142] on div "Transaksjoner 2" at bounding box center [42, 141] width 62 height 13
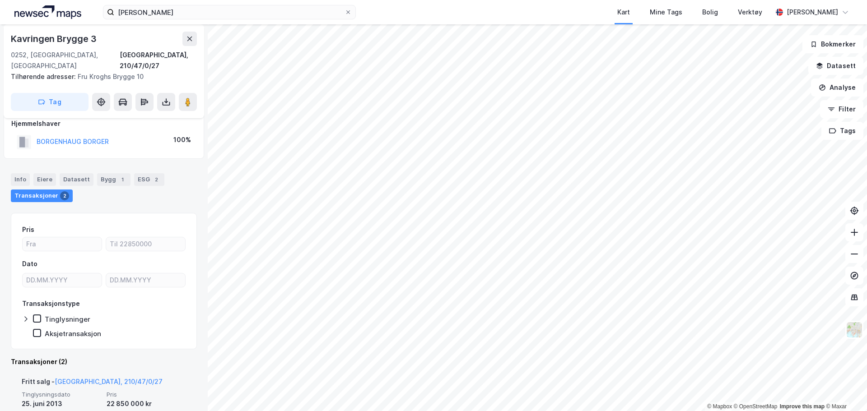
scroll to position [82, 0]
